Goal: Navigation & Orientation: Go to known website

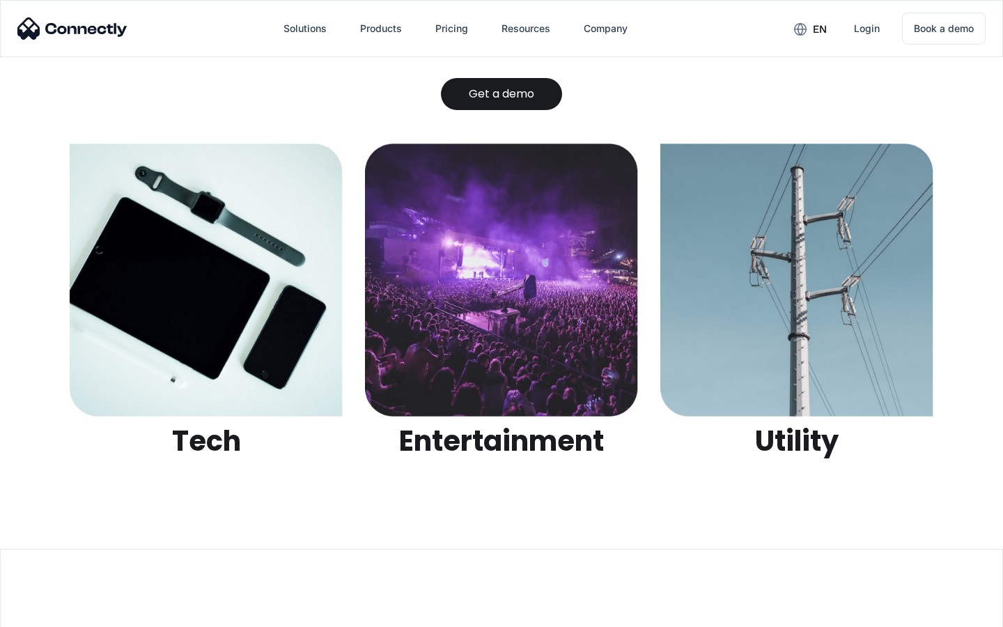
scroll to position [4393, 0]
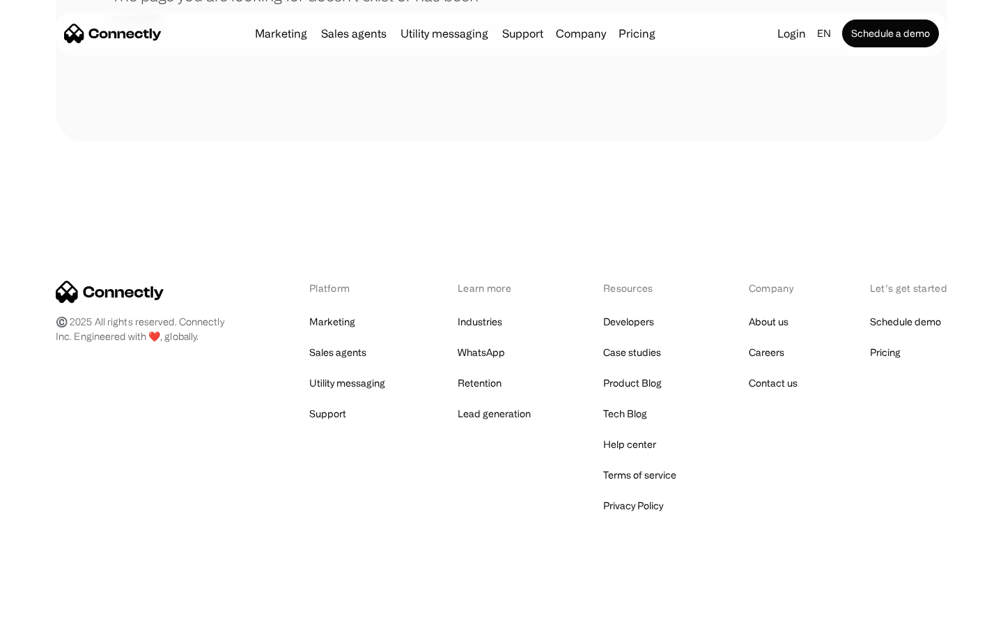
scroll to position [254, 0]
